Goal: Check status: Check status

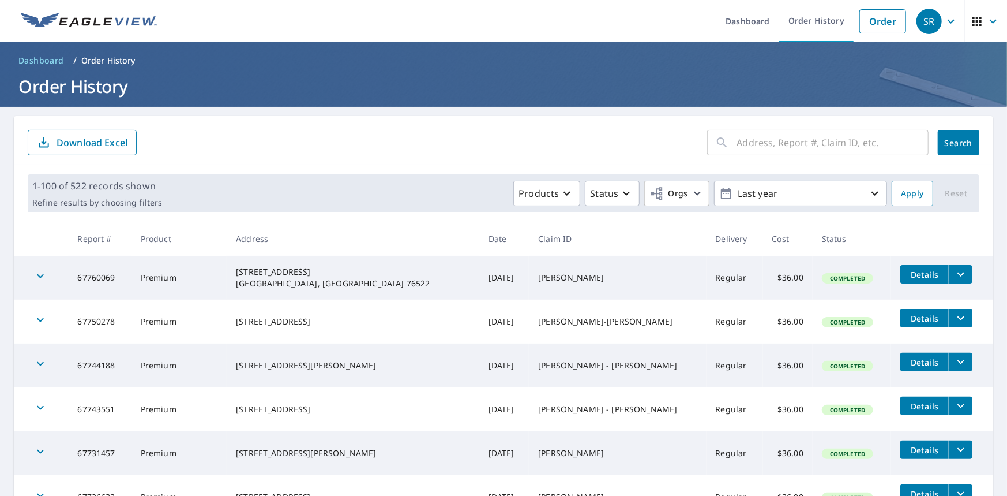
click at [825, 18] on link "Order History" at bounding box center [816, 21] width 74 height 42
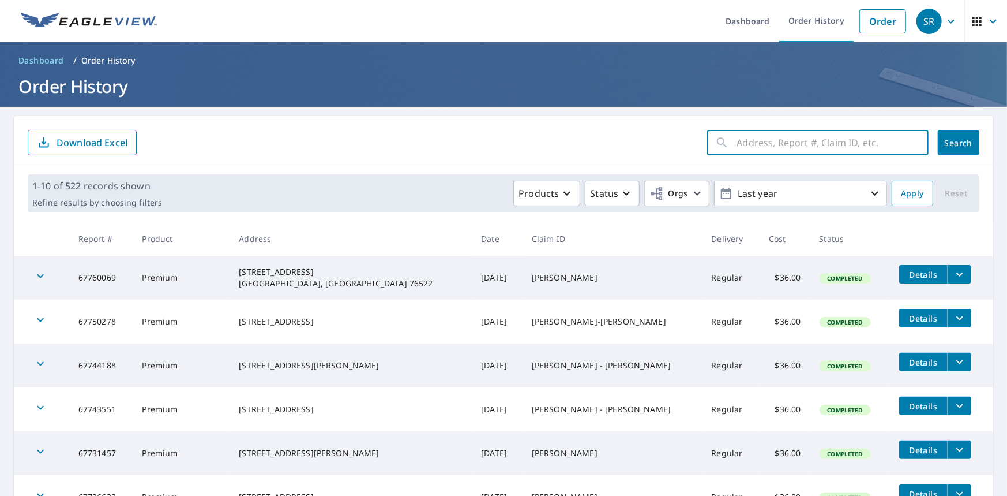
click at [774, 145] on input "text" at bounding box center [833, 142] width 192 height 32
paste input "66695194"
type input "66695194"
click button "Search" at bounding box center [959, 142] width 42 height 25
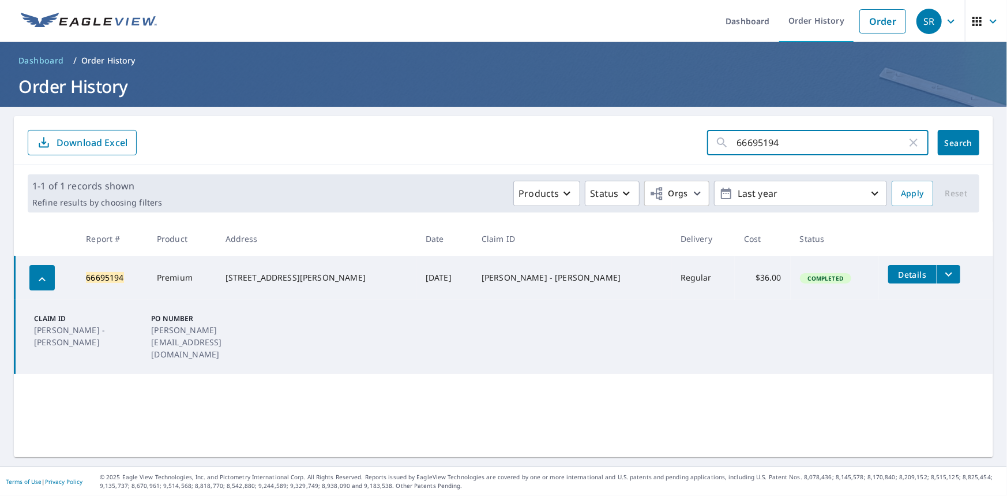
drag, startPoint x: 774, startPoint y: 145, endPoint x: 661, endPoint y: 163, distance: 114.5
click at [663, 158] on div "66695194 ​ Search Download Excel" at bounding box center [504, 140] width 980 height 49
paste input "975409"
type input "66975409"
click button "Search" at bounding box center [959, 142] width 42 height 25
